Goal: Task Accomplishment & Management: Manage account settings

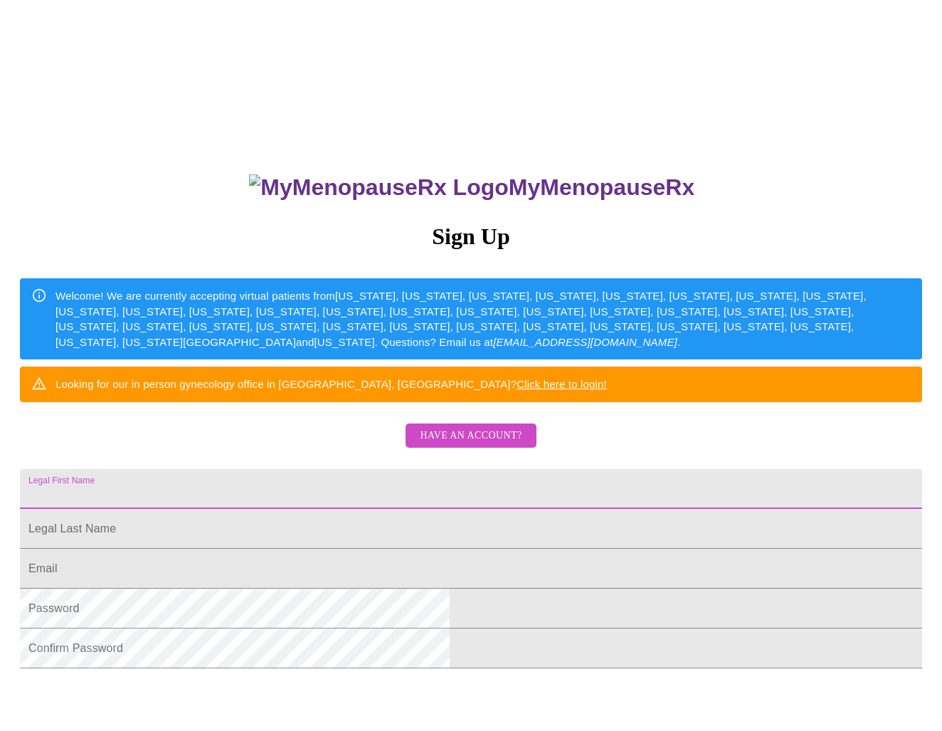
click at [286, 509] on input "Legal First Name" at bounding box center [471, 489] width 903 height 40
type input "Robin"
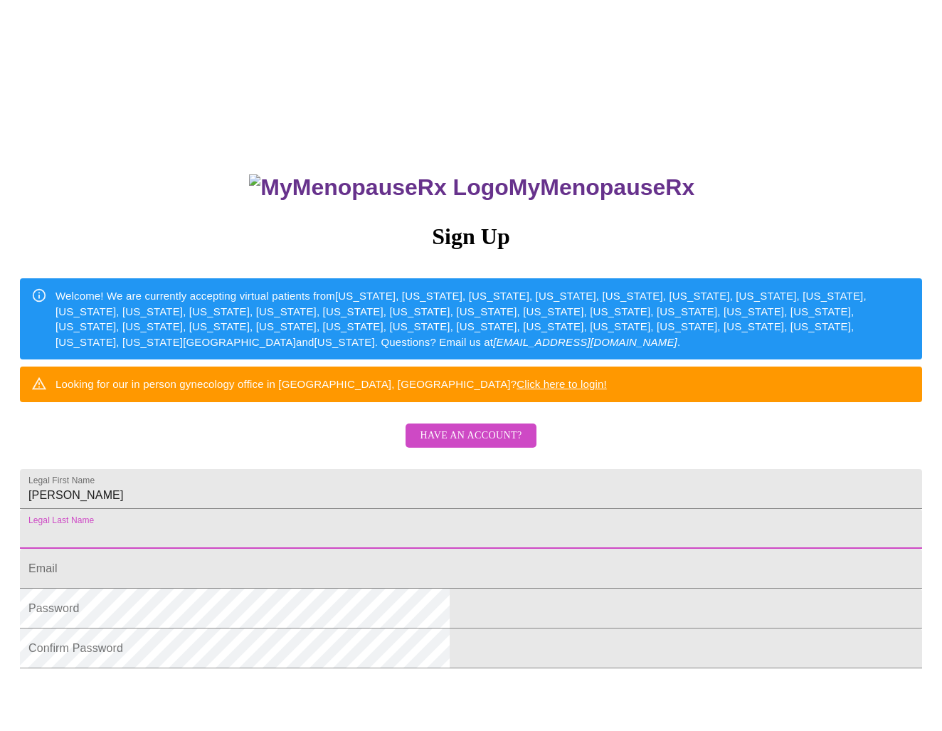
click at [289, 549] on input "Legal First Name" at bounding box center [471, 529] width 903 height 40
type input "Withrow"
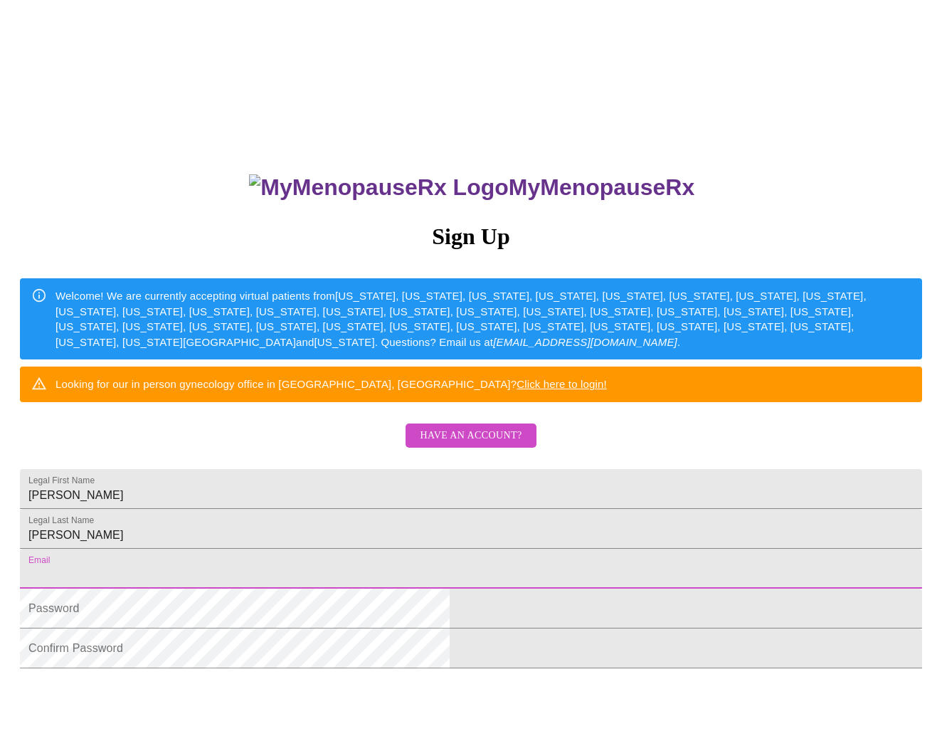
click at [277, 589] on input "Legal First Name" at bounding box center [471, 569] width 903 height 40
type input "withrow98@icloud.com"
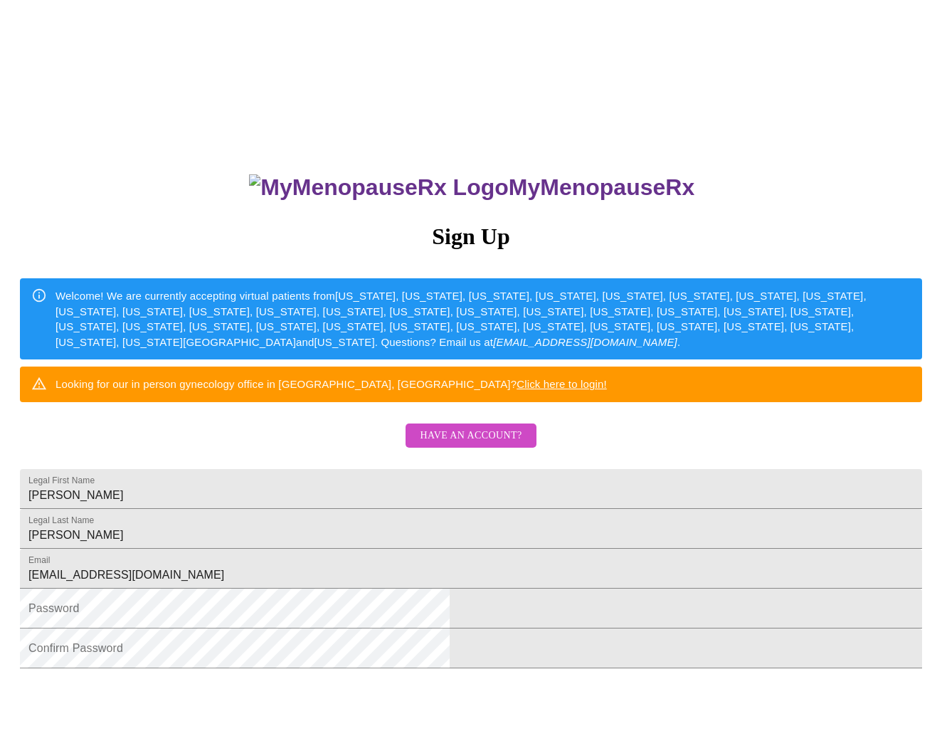
click at [182, 678] on div "MyMenopauseRx Sign Up Welcome! We are currently accepting virtual patients from…" at bounding box center [471, 444] width 931 height 877
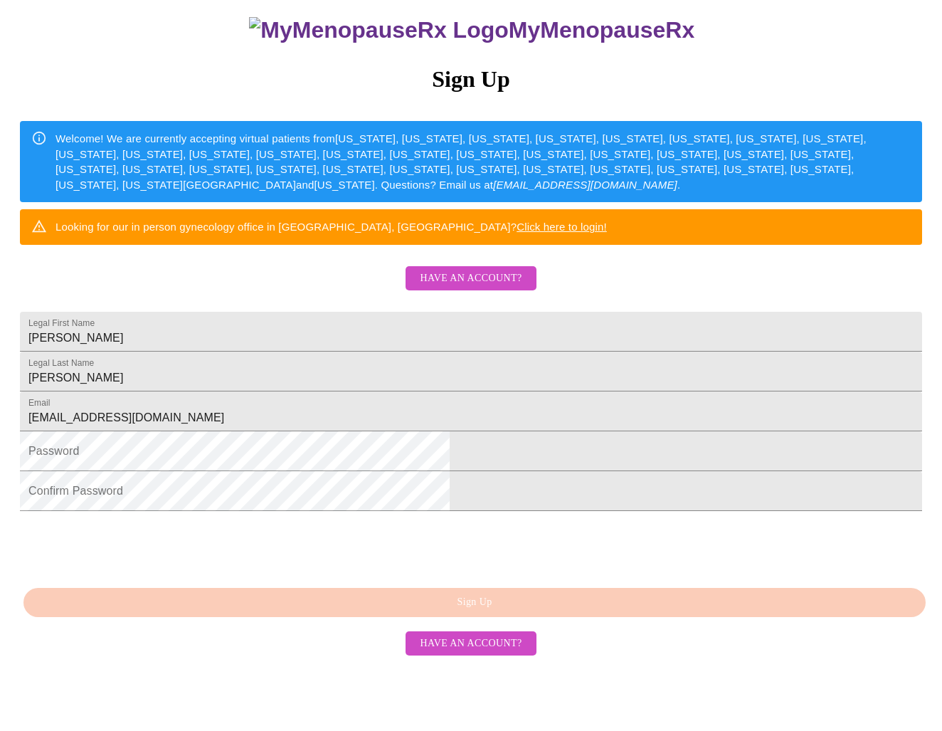
scroll to position [195, 0]
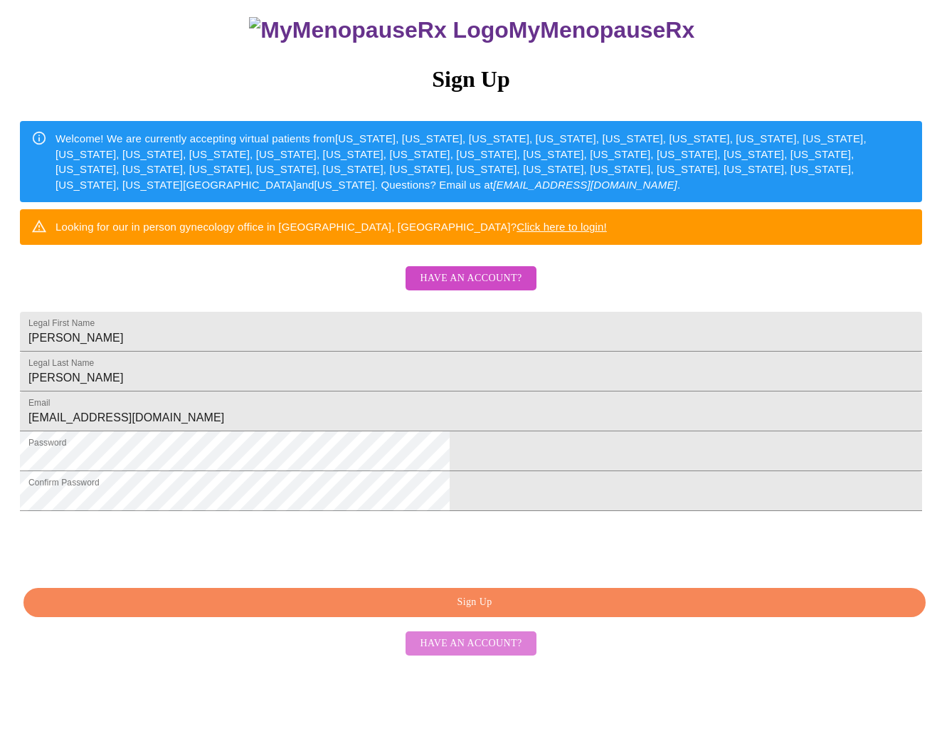
click at [478, 653] on span "Have an account?" at bounding box center [471, 644] width 102 height 18
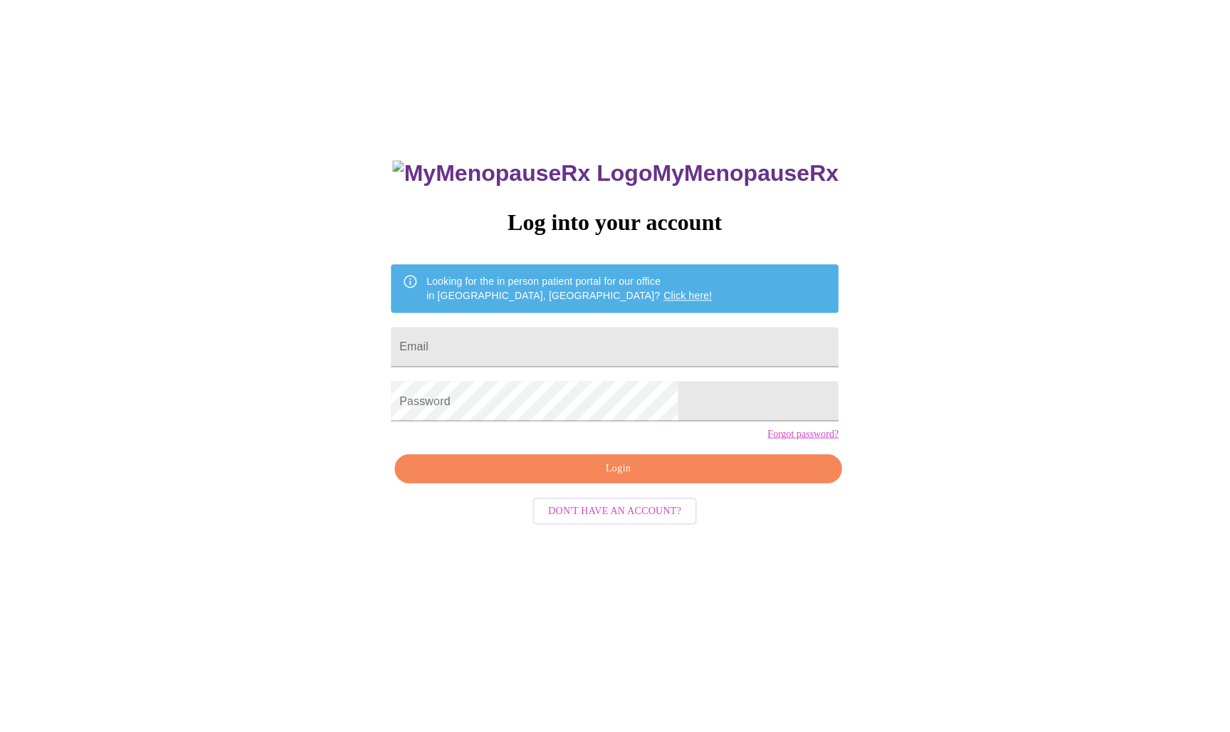
scroll to position [14, 0]
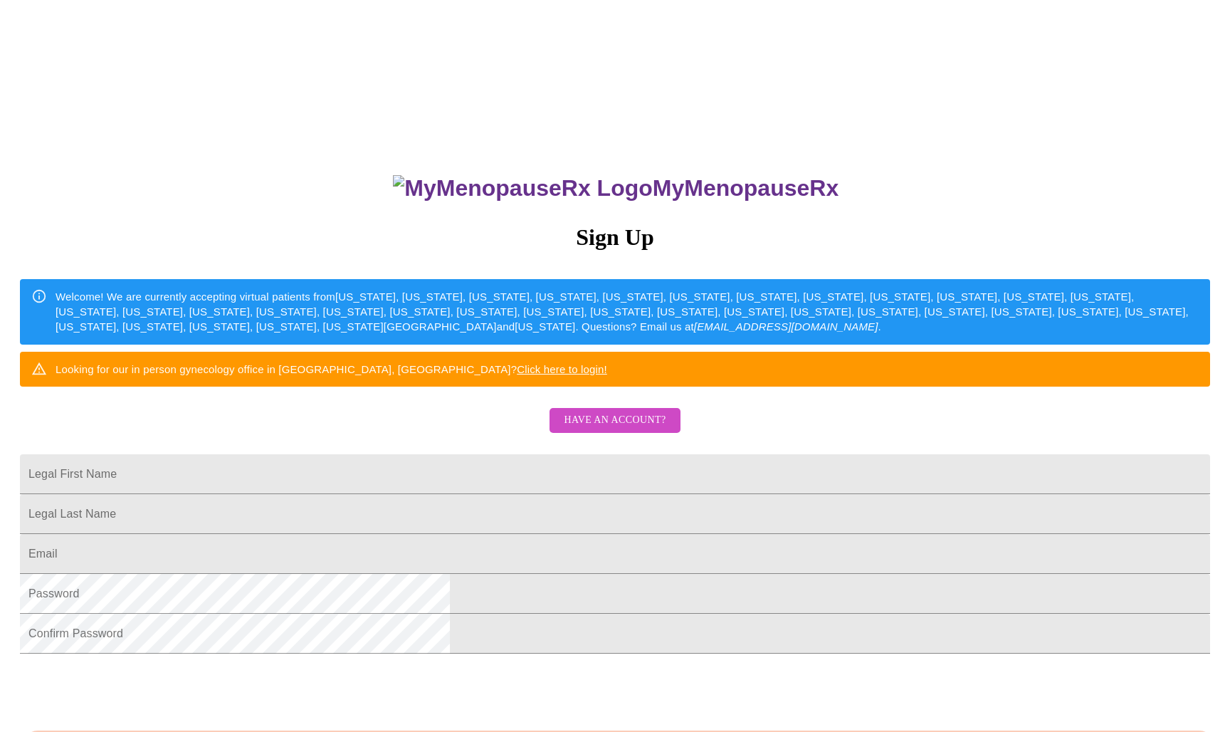
click at [641, 429] on span "Have an account?" at bounding box center [615, 420] width 102 height 18
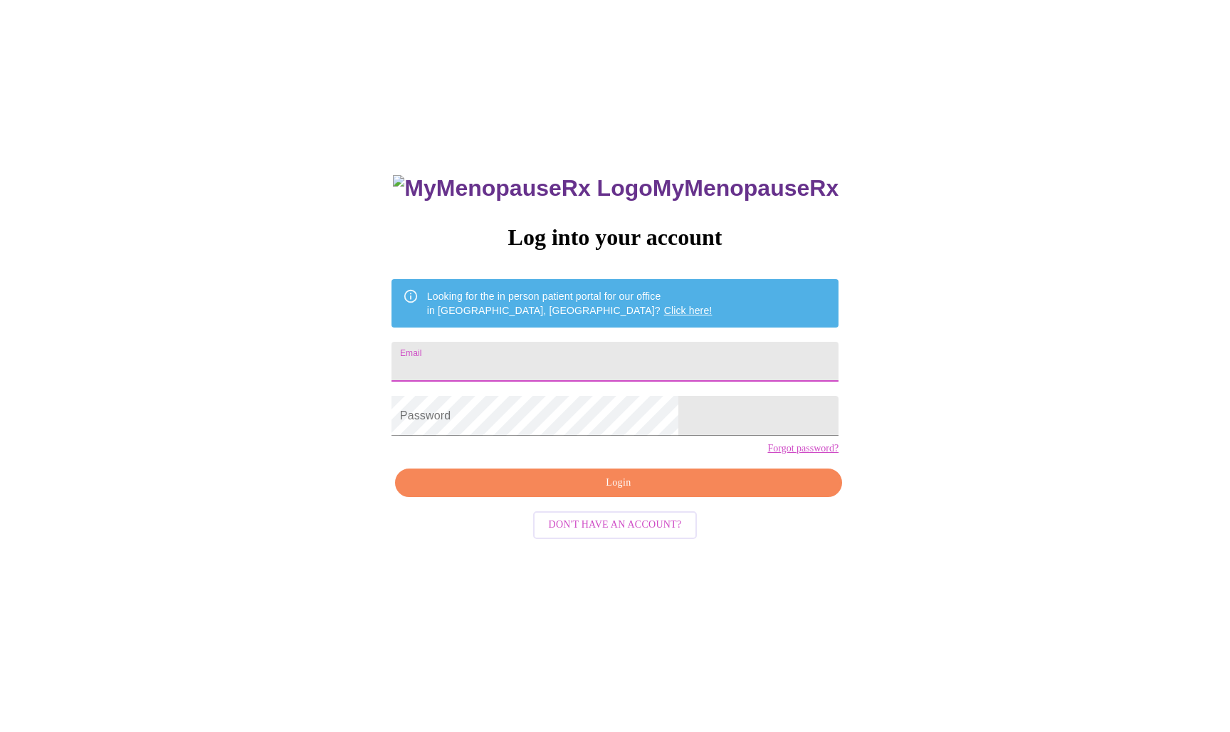
type input "[EMAIL_ADDRESS][DOMAIN_NAME]"
click at [604, 492] on span "Login" at bounding box center [618, 483] width 414 height 18
click at [615, 492] on span "Login" at bounding box center [618, 483] width 414 height 18
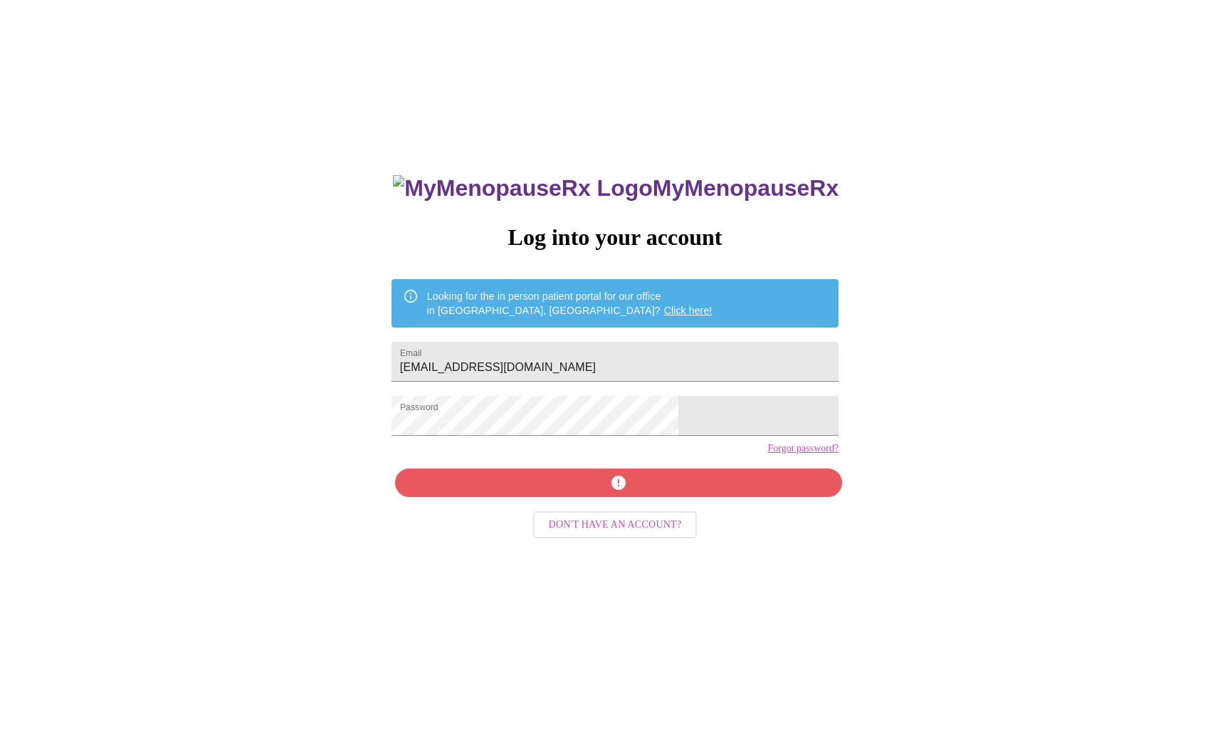
click at [767, 454] on link "Forgot password?" at bounding box center [802, 448] width 71 height 11
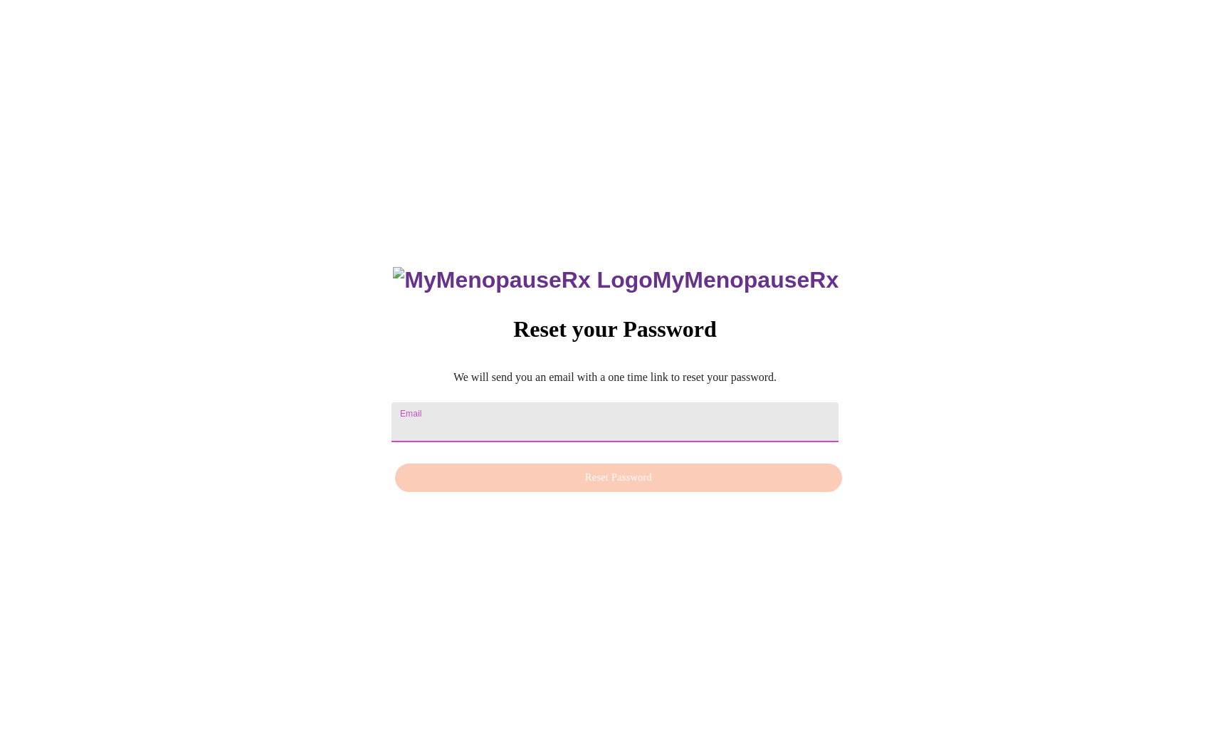
click at [474, 414] on input "Email" at bounding box center [615, 422] width 447 height 40
type input "withrow98"
type input "[EMAIL_ADDRESS][DOMAIN_NAME]"
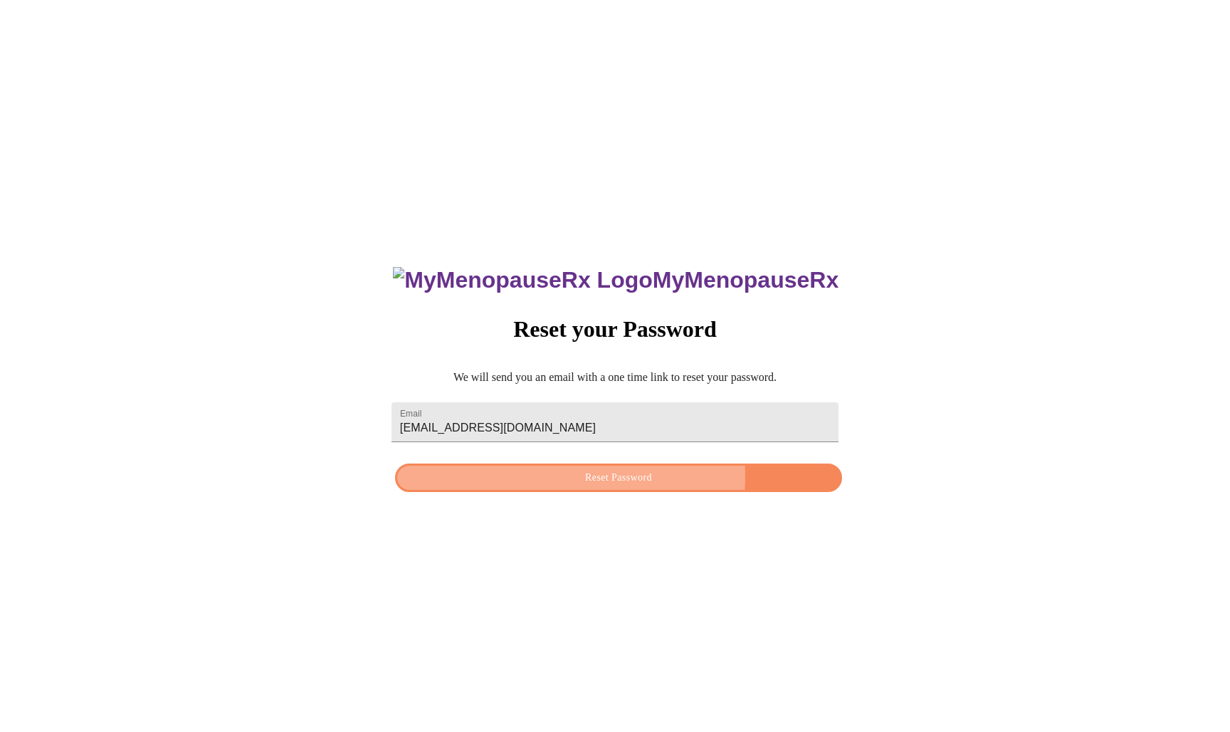
click at [599, 480] on span "Reset Password" at bounding box center [618, 478] width 414 height 18
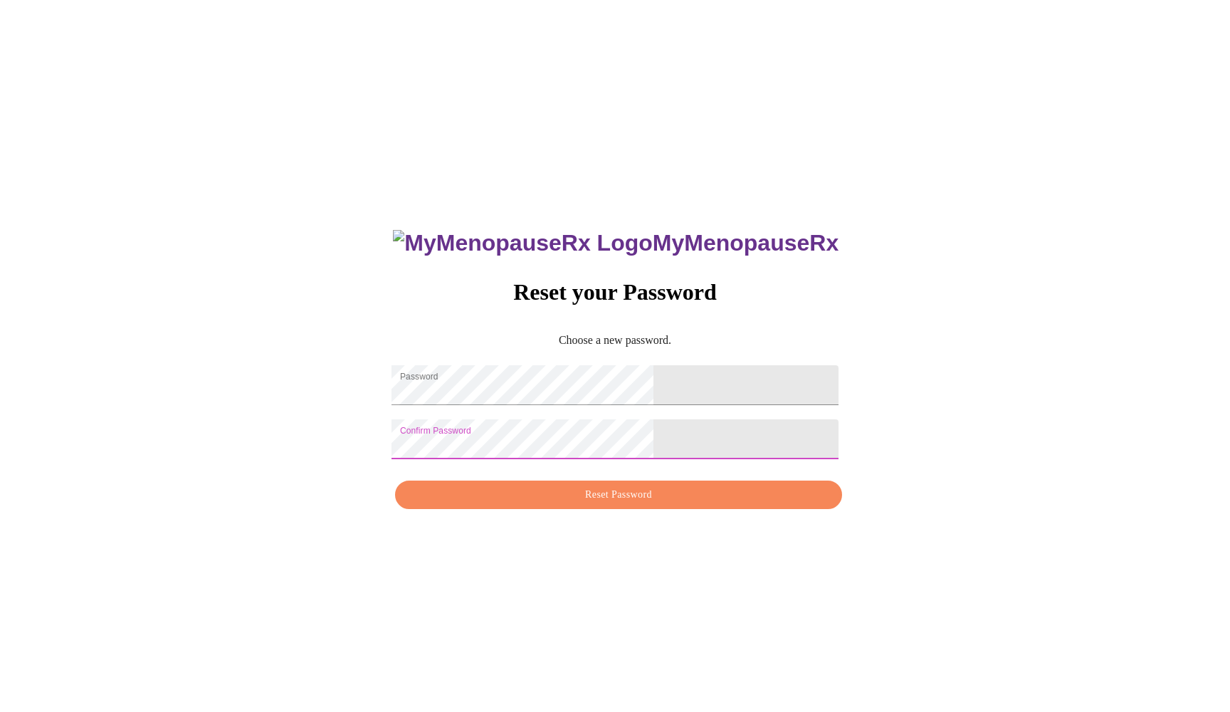
click at [590, 510] on button "Reset Password" at bounding box center [618, 494] width 447 height 29
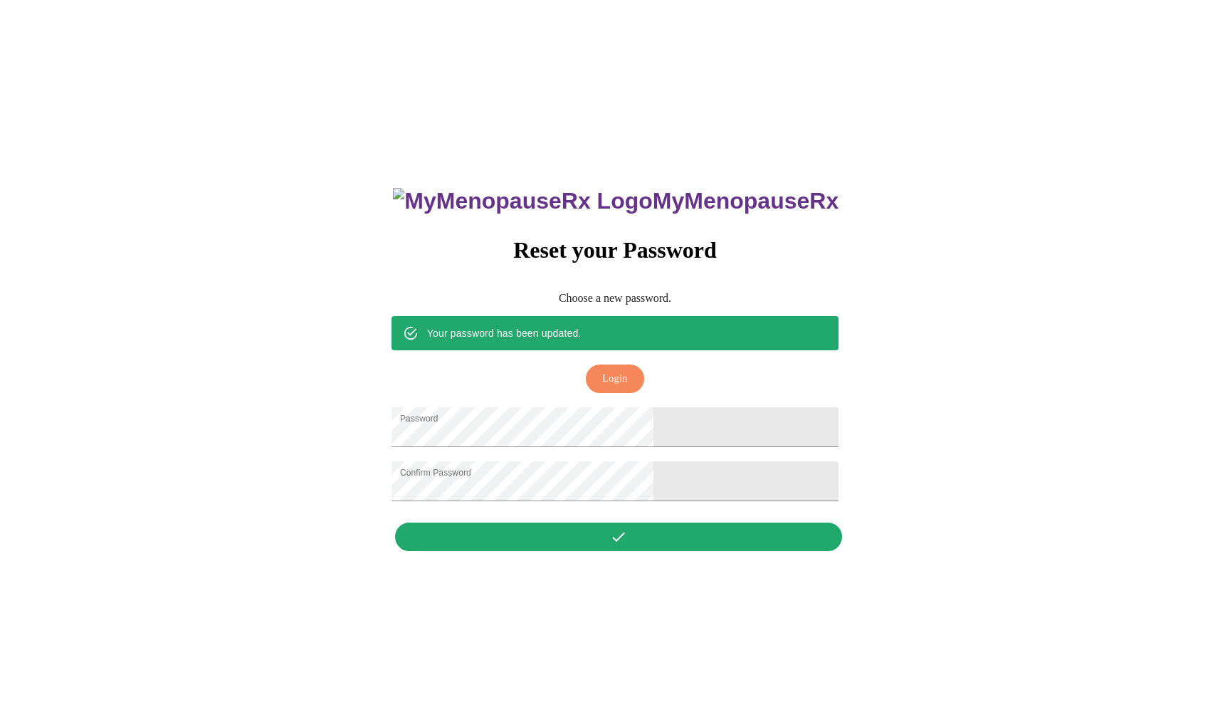
click at [619, 370] on span "Login" at bounding box center [614, 379] width 25 height 18
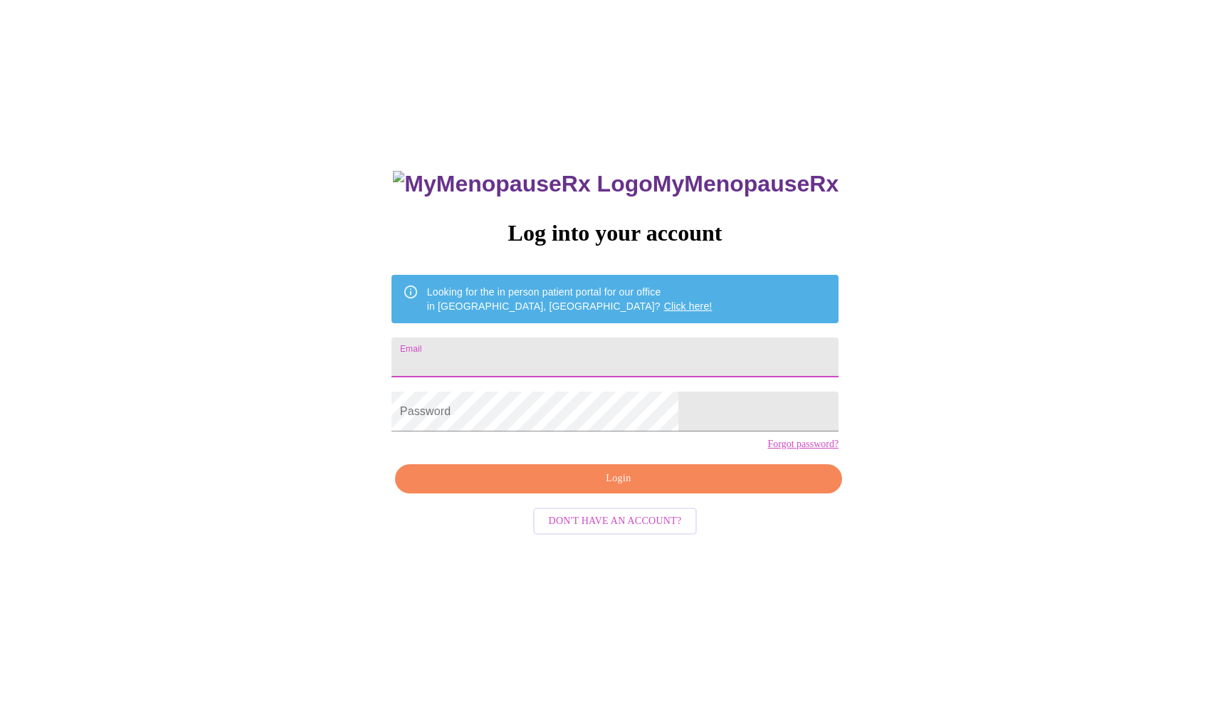
click at [465, 454] on div "MyMenopauseRx Log into your account Looking for the in person patient portal fo…" at bounding box center [614, 504] width 475 height 712
click at [493, 352] on input "Email" at bounding box center [615, 357] width 447 height 40
type input "[EMAIL_ADDRESS][DOMAIN_NAME]"
click at [846, 374] on div "MyMenopauseRx Log into your account Looking for the in person patient portal fo…" at bounding box center [615, 433] width 1219 height 854
click at [579, 488] on span "Login" at bounding box center [618, 479] width 414 height 18
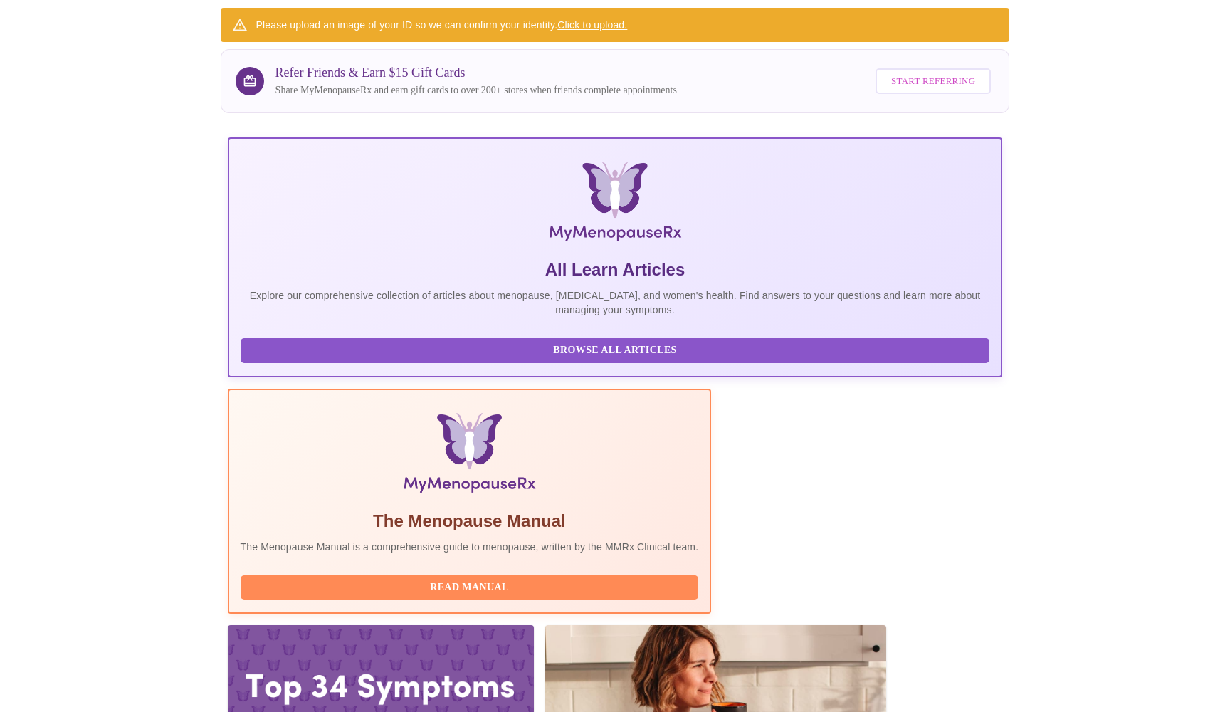
scroll to position [180, 0]
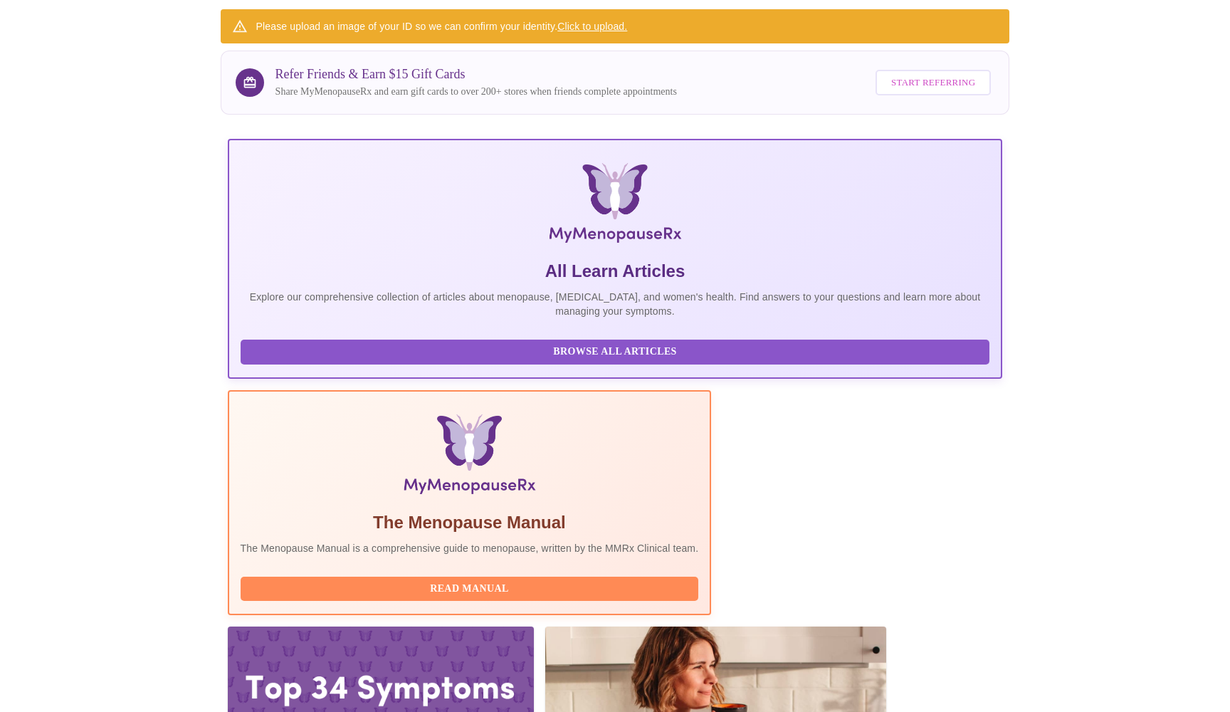
click at [534, 626] on div at bounding box center [381, 712] width 306 height 172
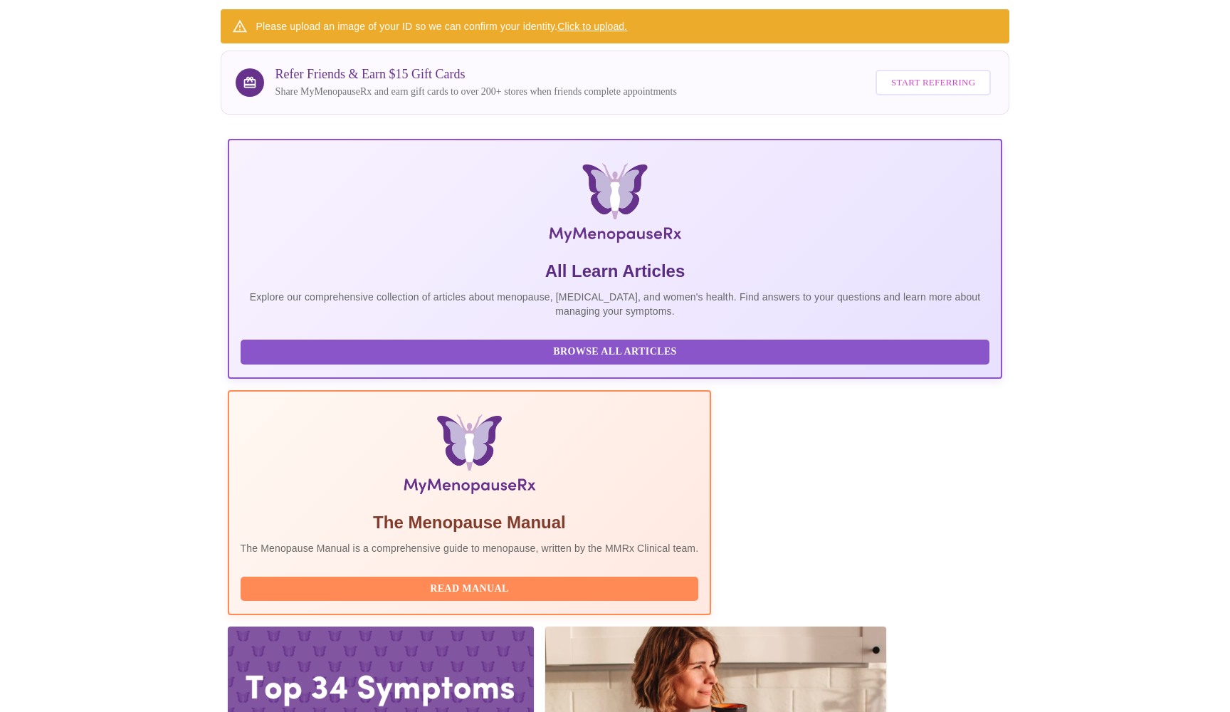
click at [534, 626] on div at bounding box center [381, 712] width 306 height 172
